Goal: Obtain resource: Download file/media

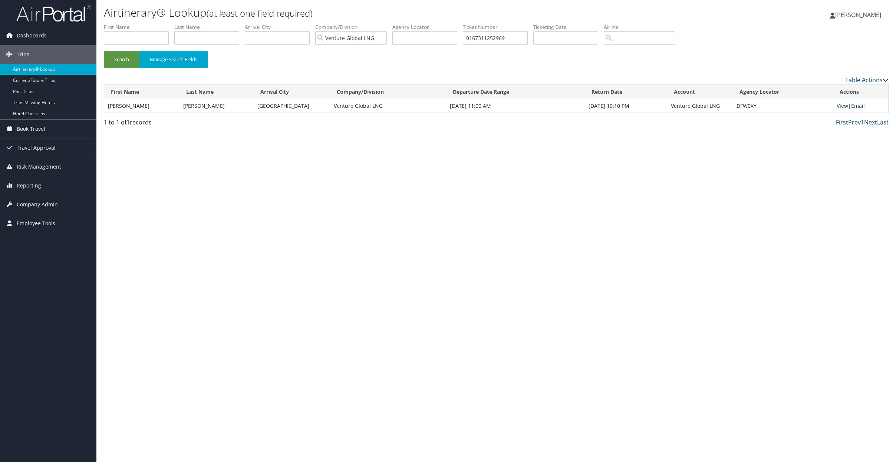
click at [845, 107] on link "View" at bounding box center [842, 105] width 11 height 7
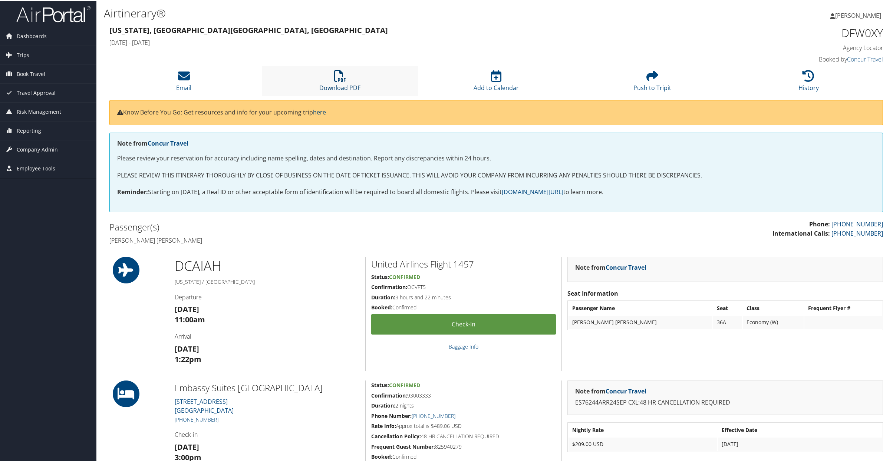
click at [330, 86] on link "Download PDF" at bounding box center [339, 82] width 41 height 18
